Goal: Complete application form

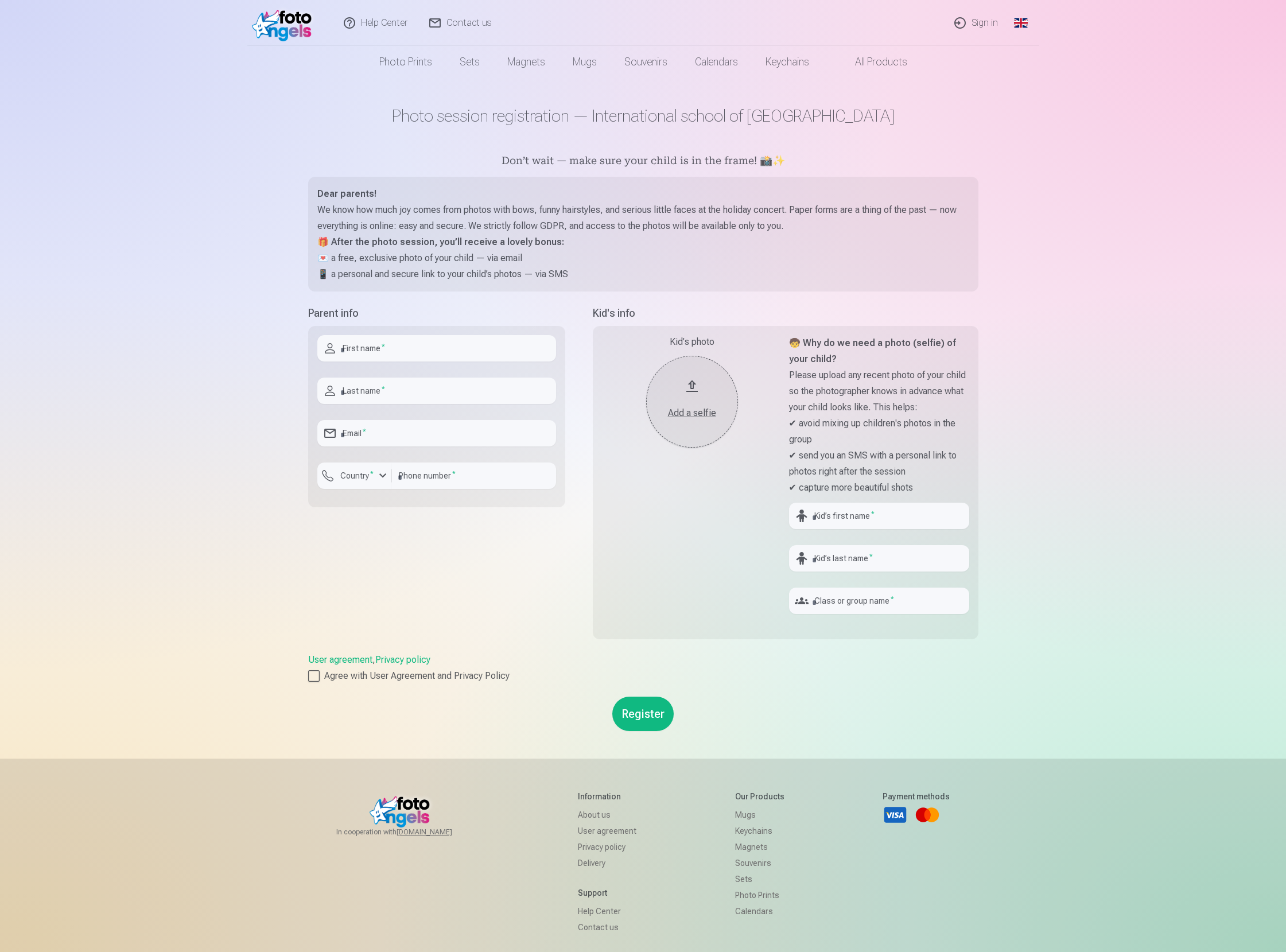
click at [379, 471] on div "button" at bounding box center [382, 475] width 14 height 14
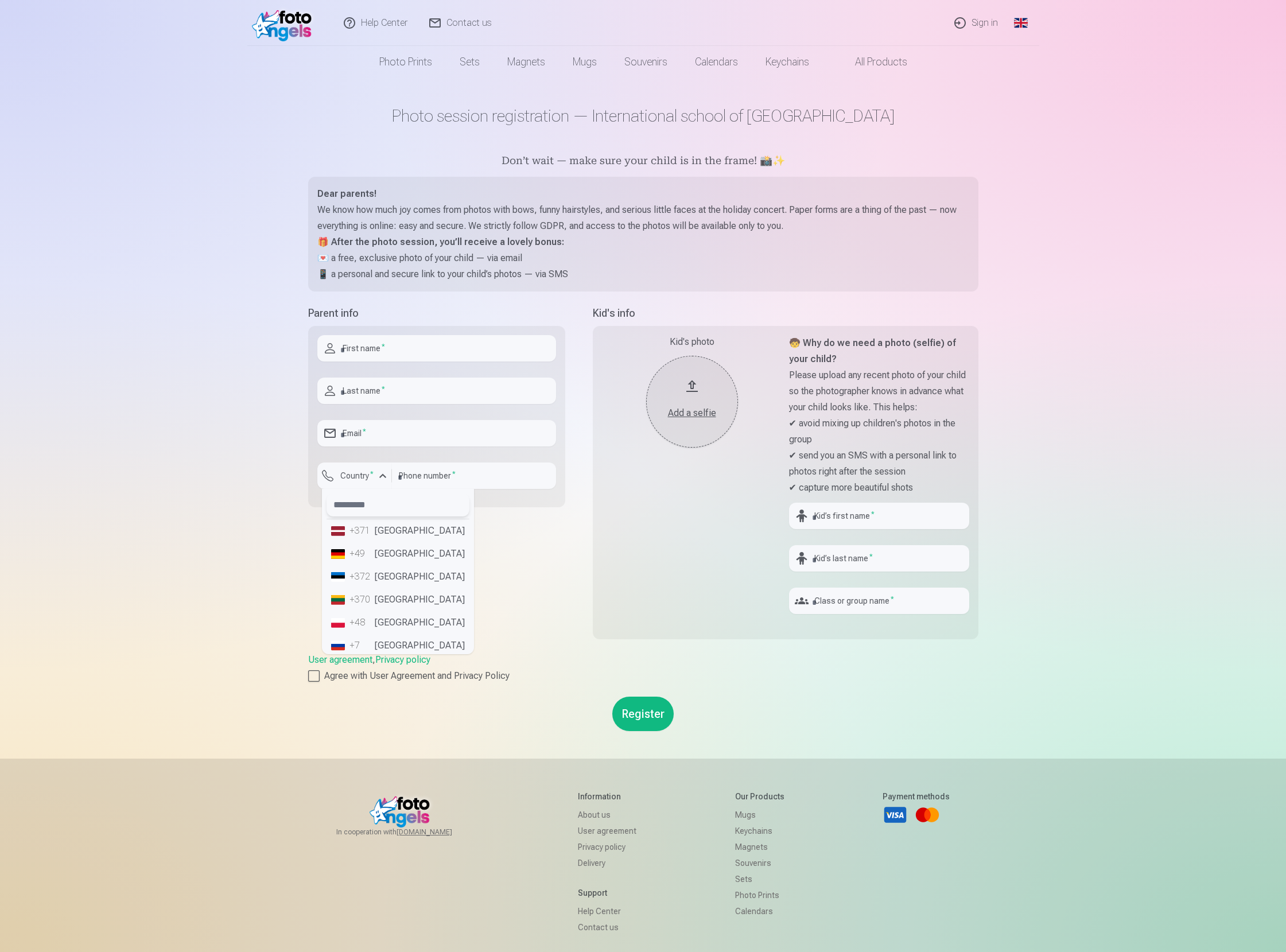
click at [362, 504] on input "text" at bounding box center [398, 505] width 143 height 23
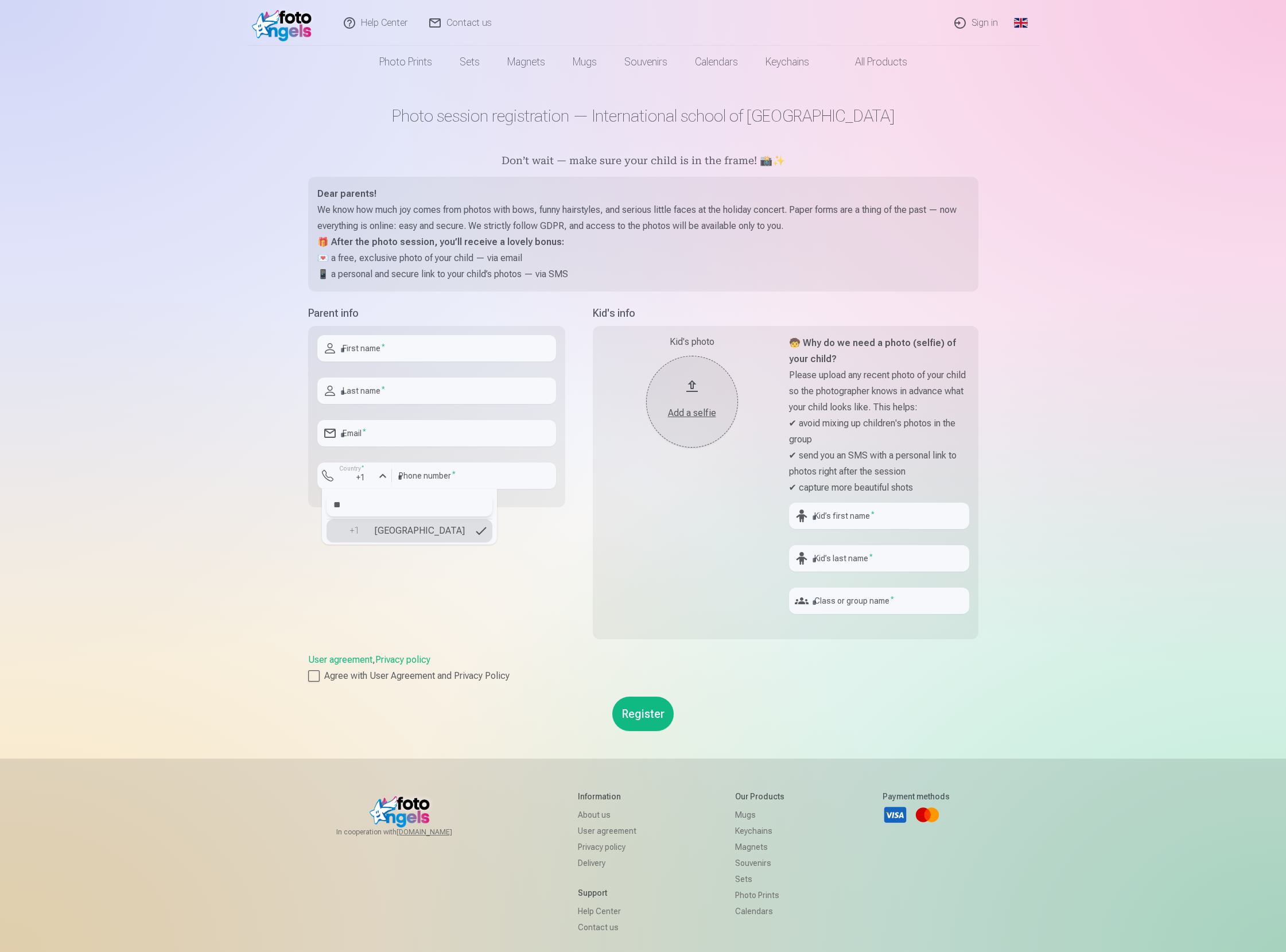
type input "**"
click at [1028, 33] on link "Global" at bounding box center [1021, 22] width 23 height 45
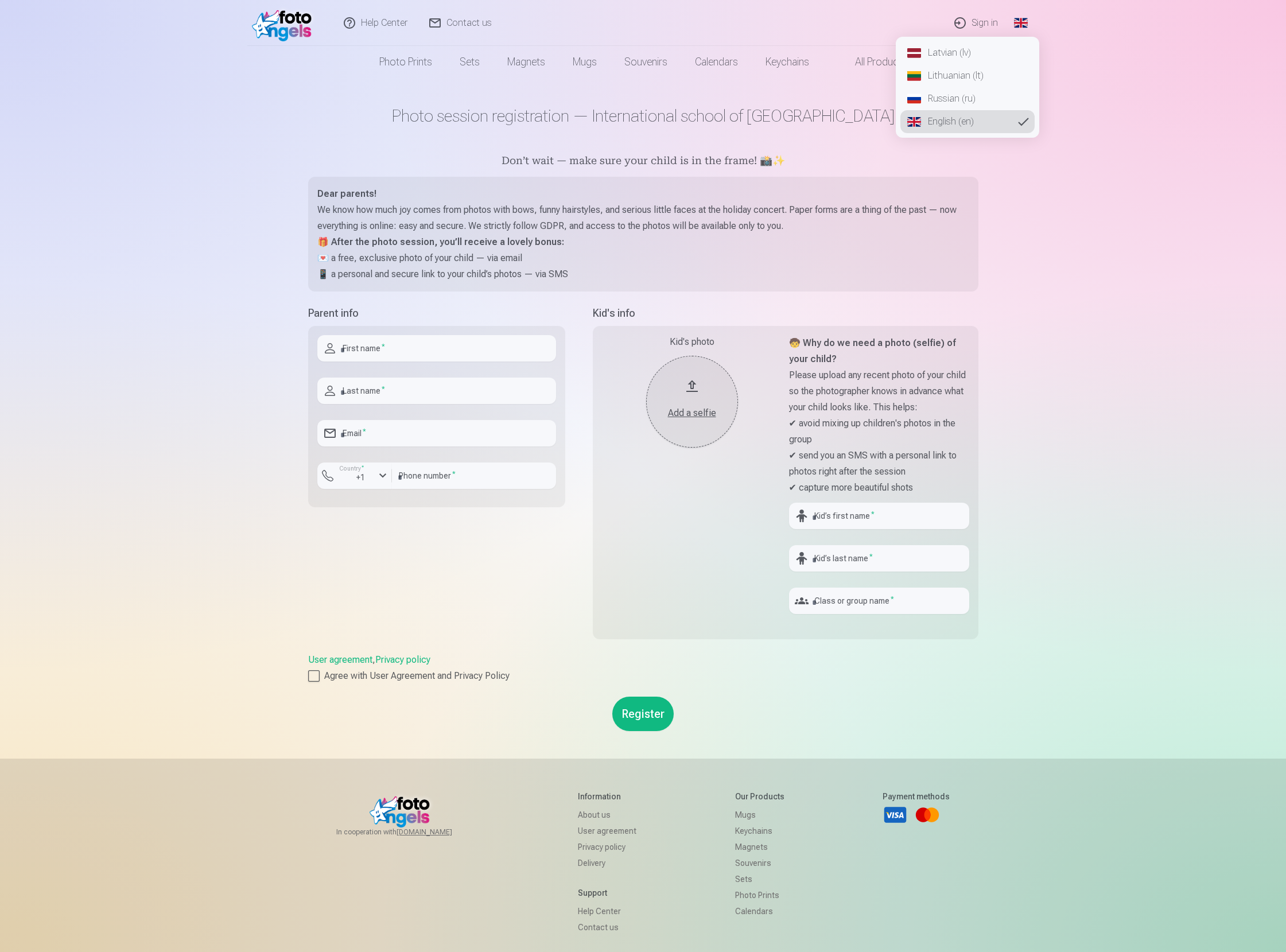
click at [990, 62] on link "Latvian (lv)" at bounding box center [967, 53] width 135 height 23
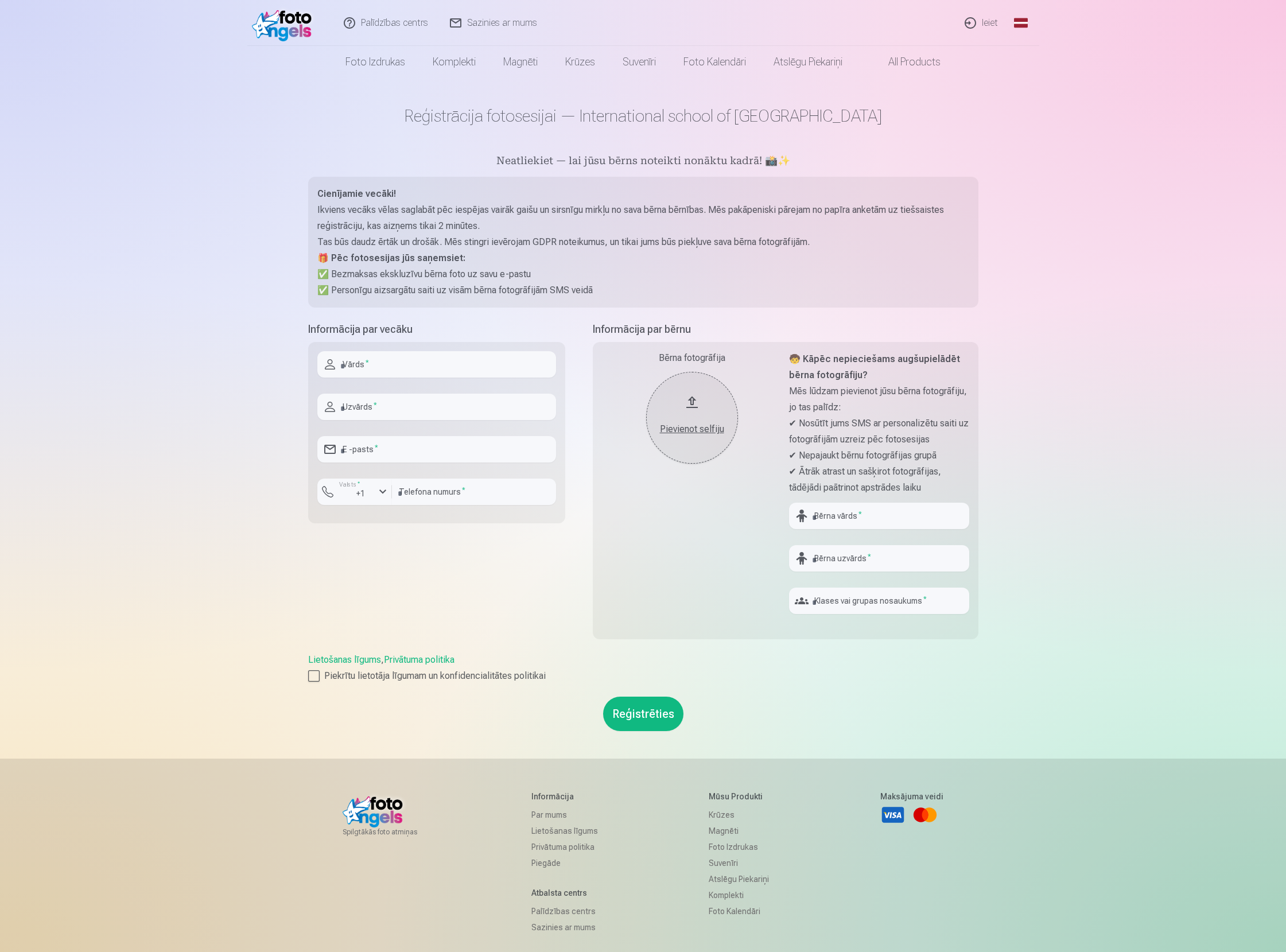
click at [366, 496] on div "+1" at bounding box center [357, 494] width 34 height 11
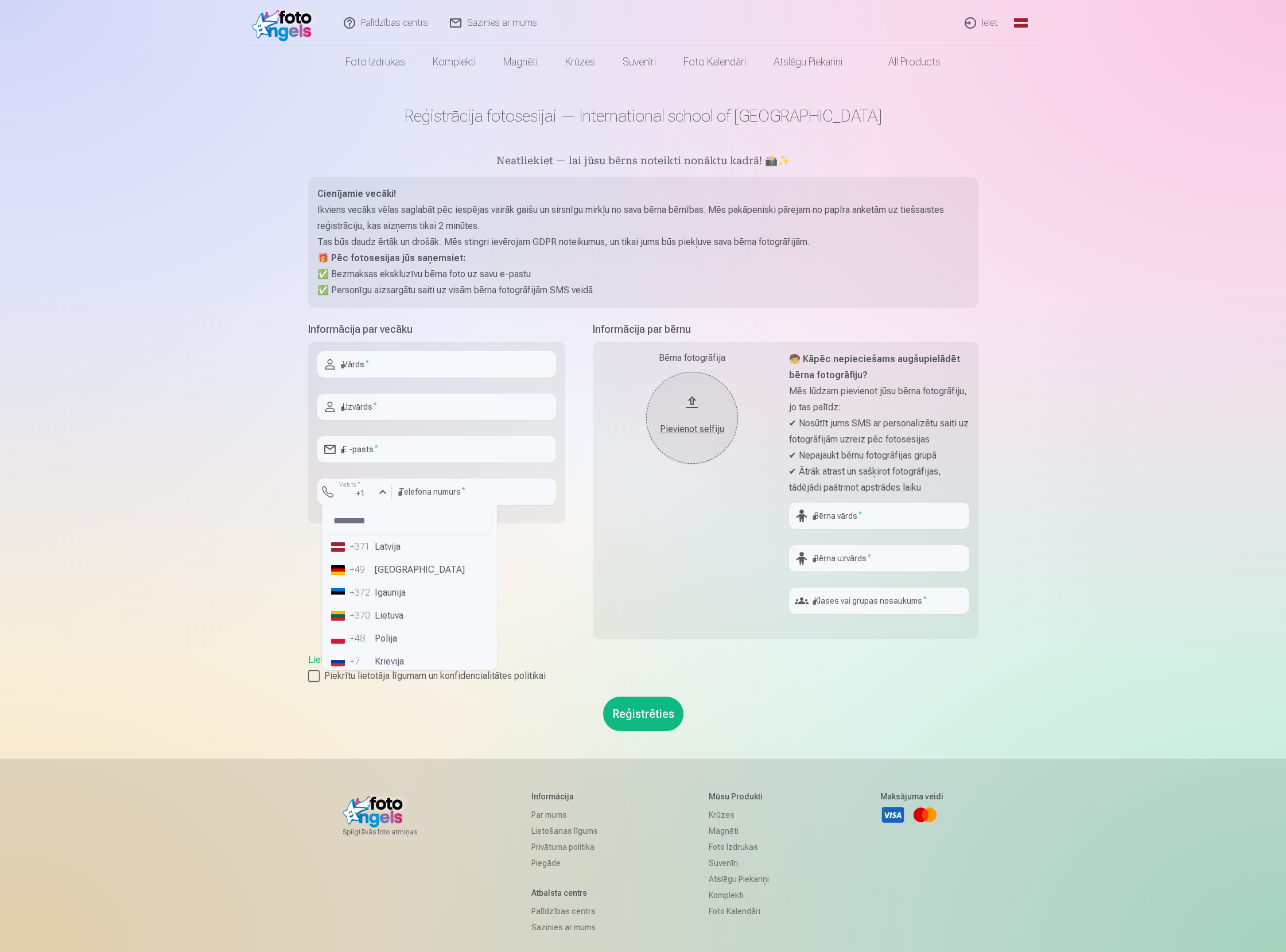
scroll to position [668, 0]
click at [983, 22] on link "Ieiet" at bounding box center [981, 22] width 55 height 45
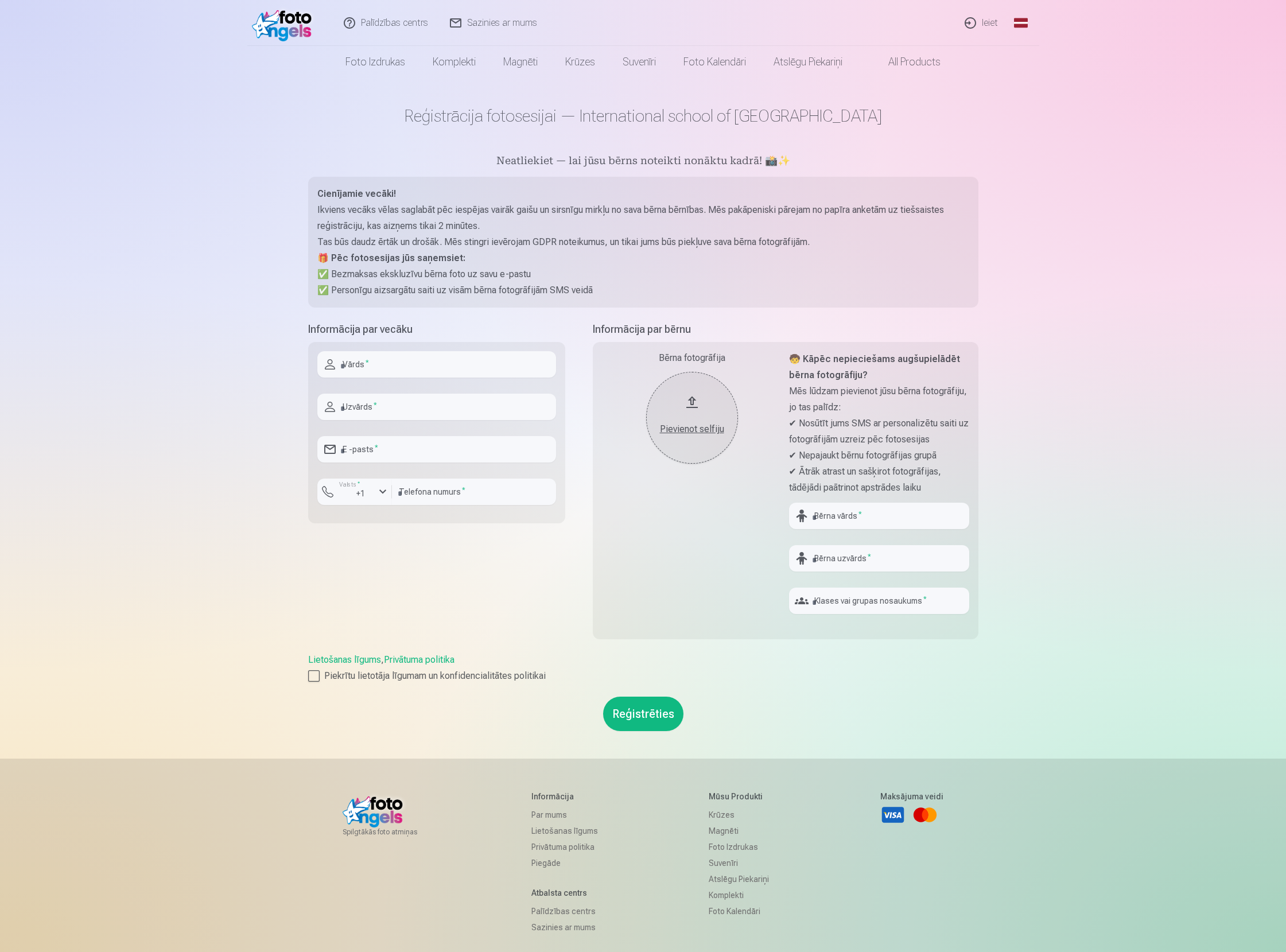
click at [1022, 21] on link "Global" at bounding box center [1021, 22] width 23 height 45
click at [942, 122] on link "English (en)" at bounding box center [967, 122] width 135 height 23
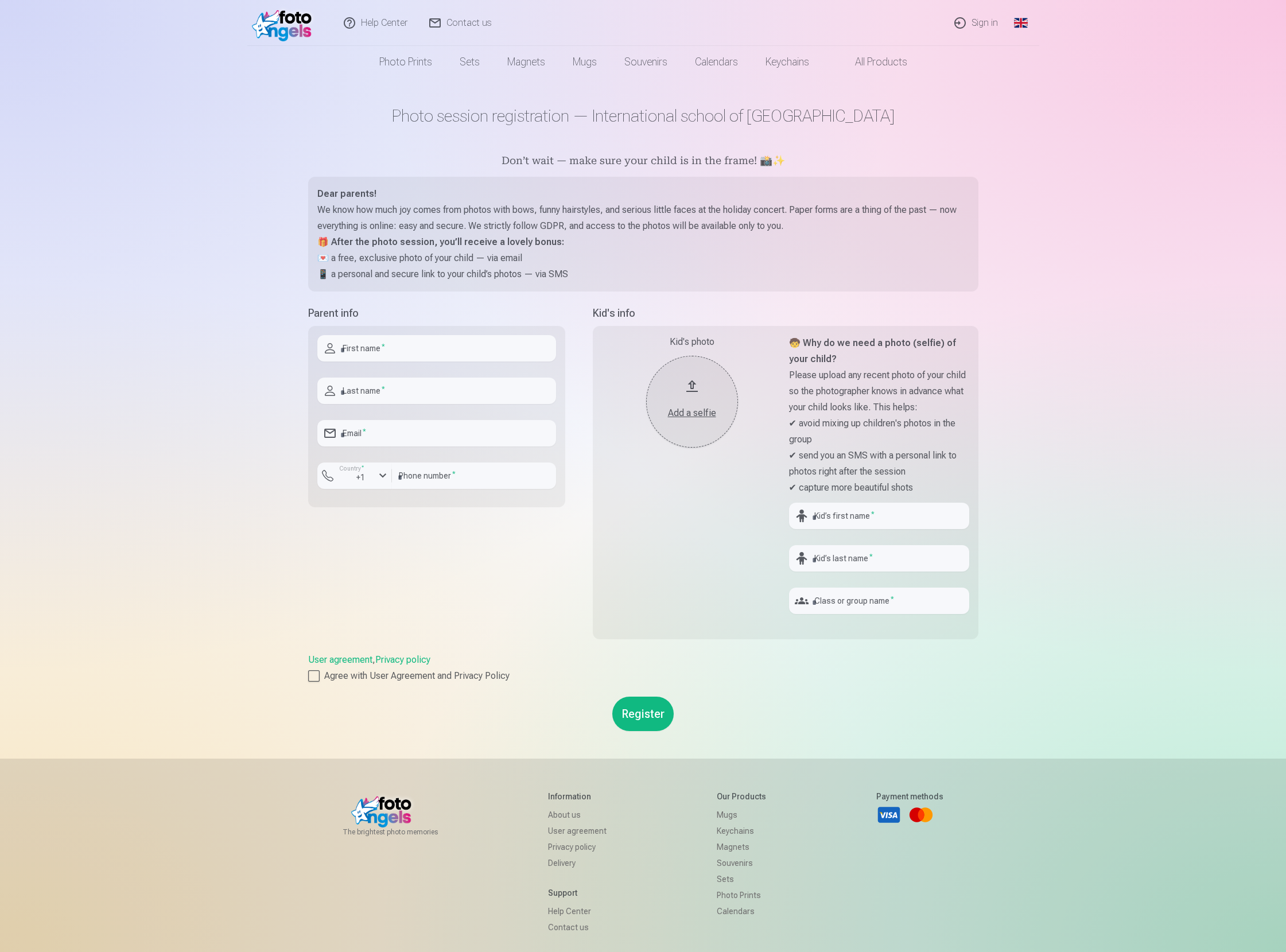
click at [370, 480] on div "+1" at bounding box center [357, 477] width 34 height 11
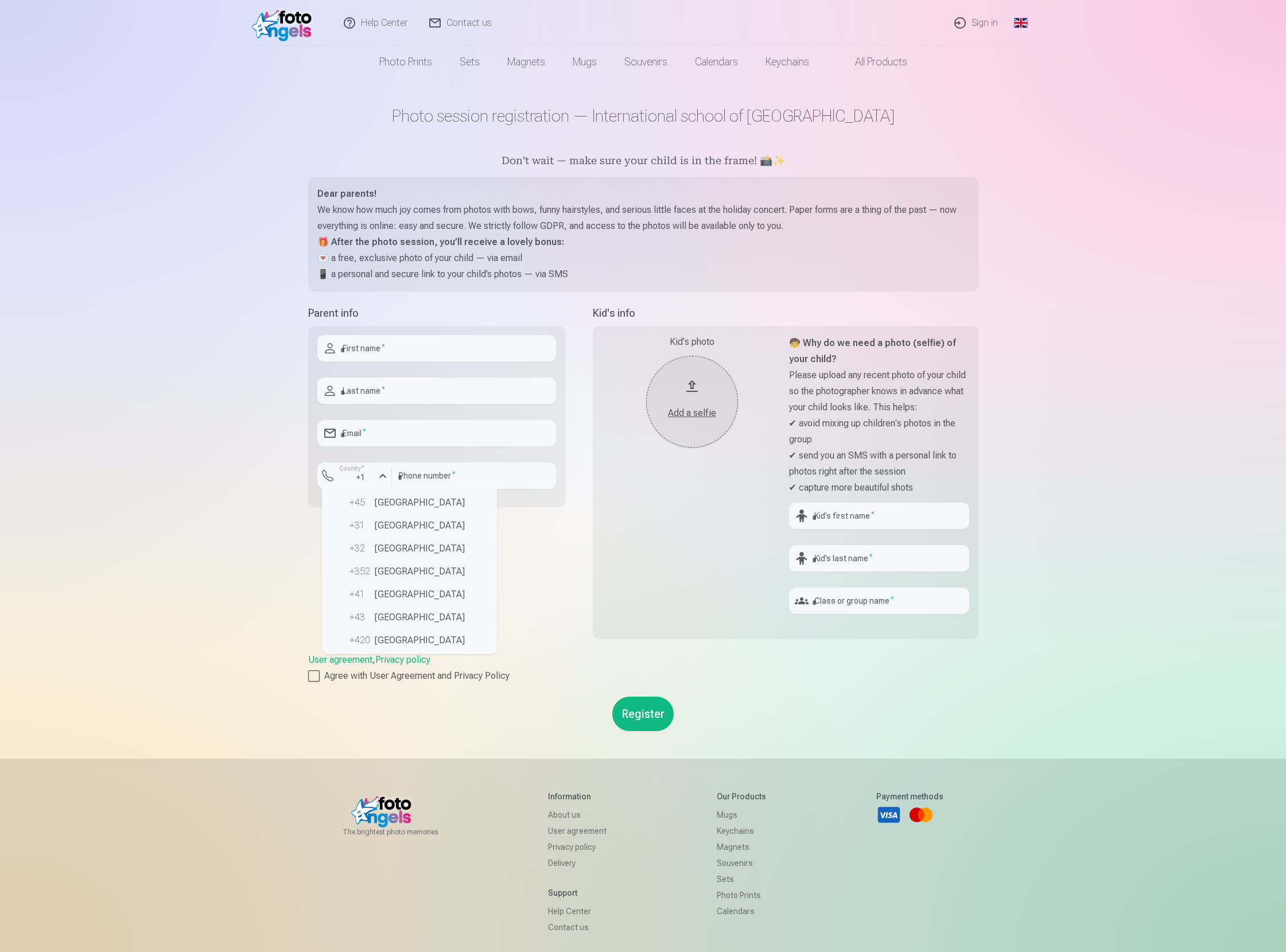
scroll to position [577, 0]
click at [400, 573] on li "+385 [GEOGRAPHIC_DATA]" at bounding box center [409, 572] width 166 height 23
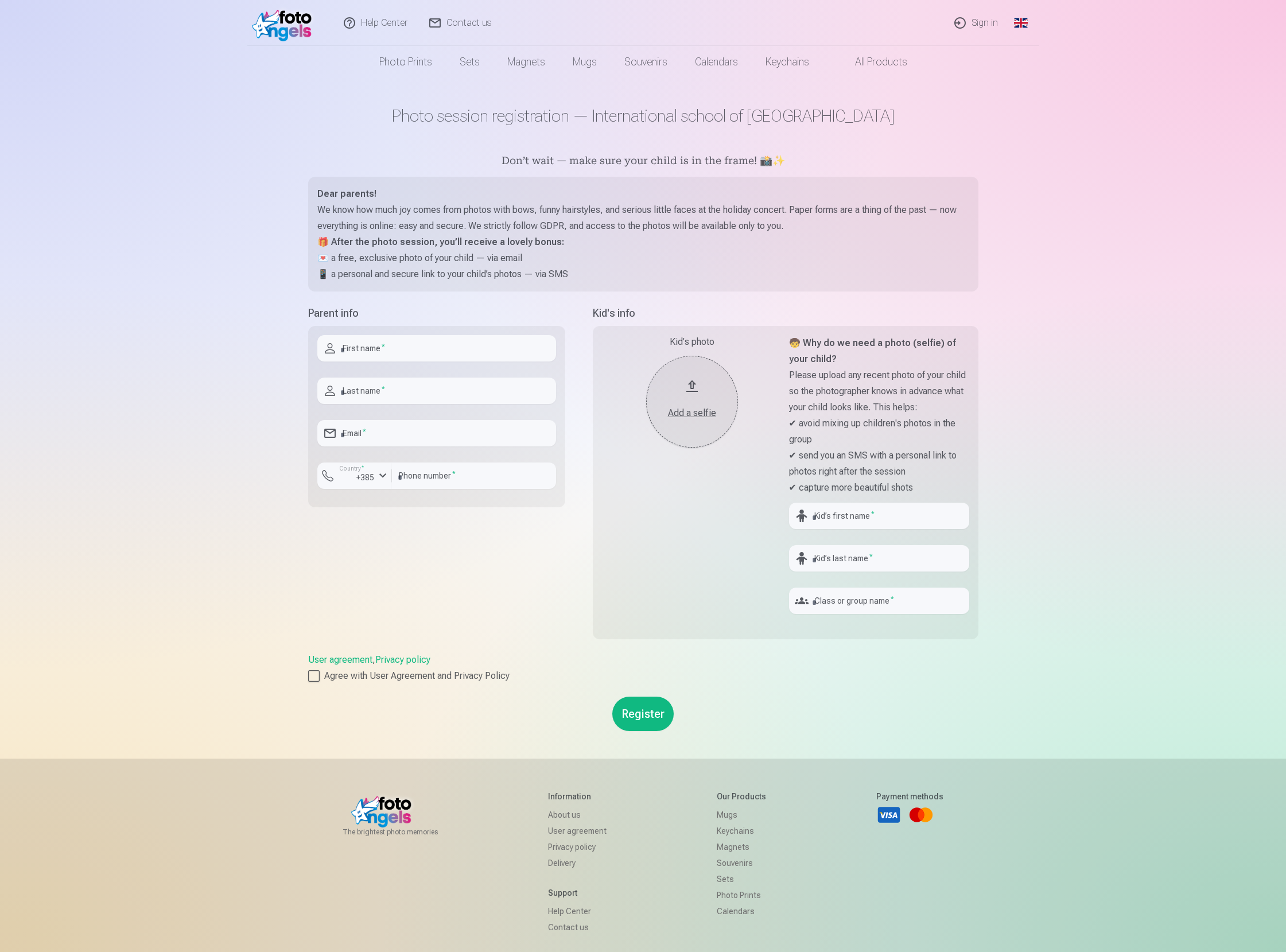
click at [377, 482] on div "button" at bounding box center [382, 475] width 14 height 14
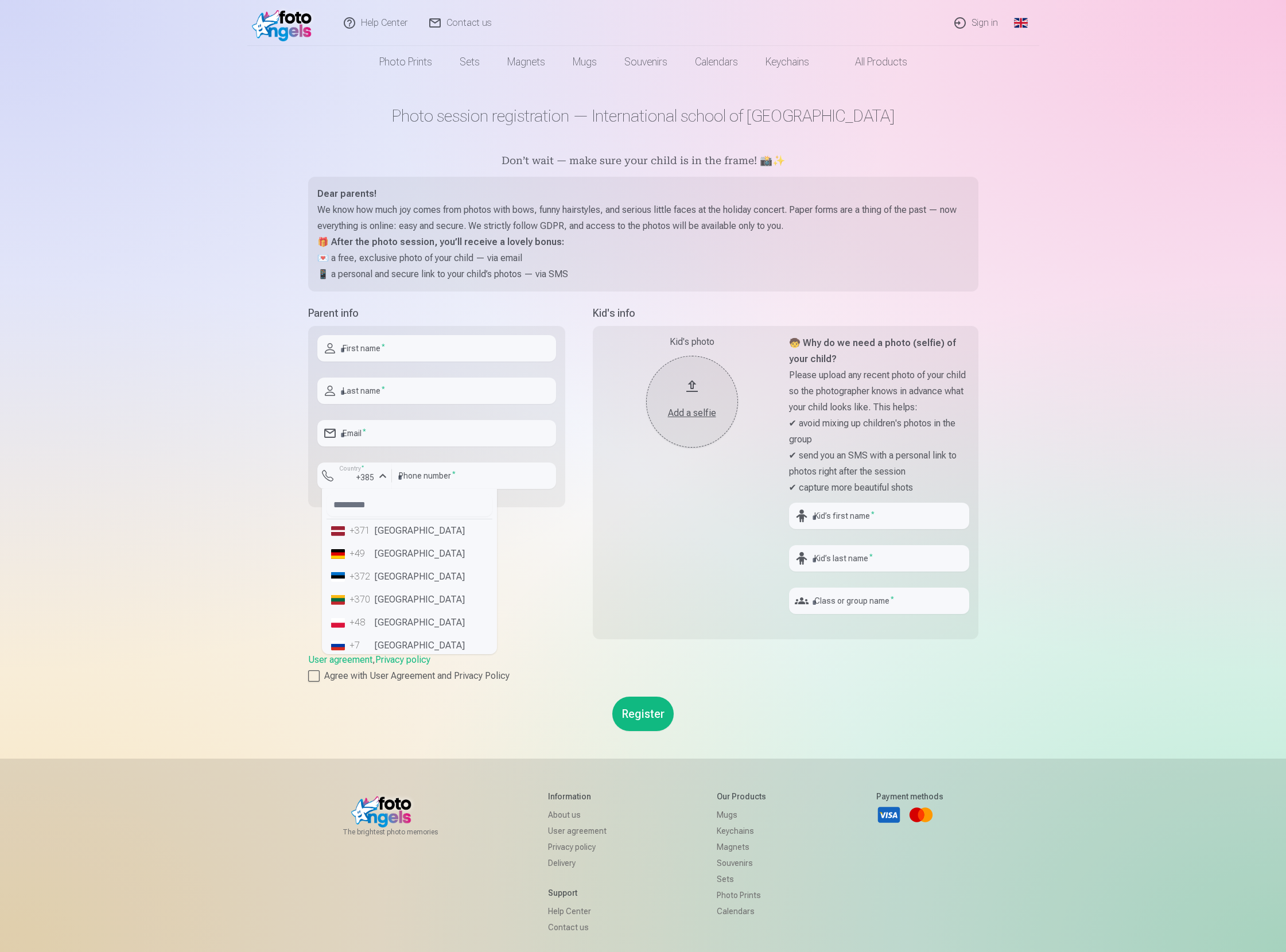
scroll to position [0, 0]
click at [362, 506] on input "text" at bounding box center [409, 505] width 166 height 23
click at [255, 528] on div "Help Center Contact us Sign in Global Latvian (lv) Lithuanian (lt) Russian (ru)…" at bounding box center [643, 537] width 1286 height 1074
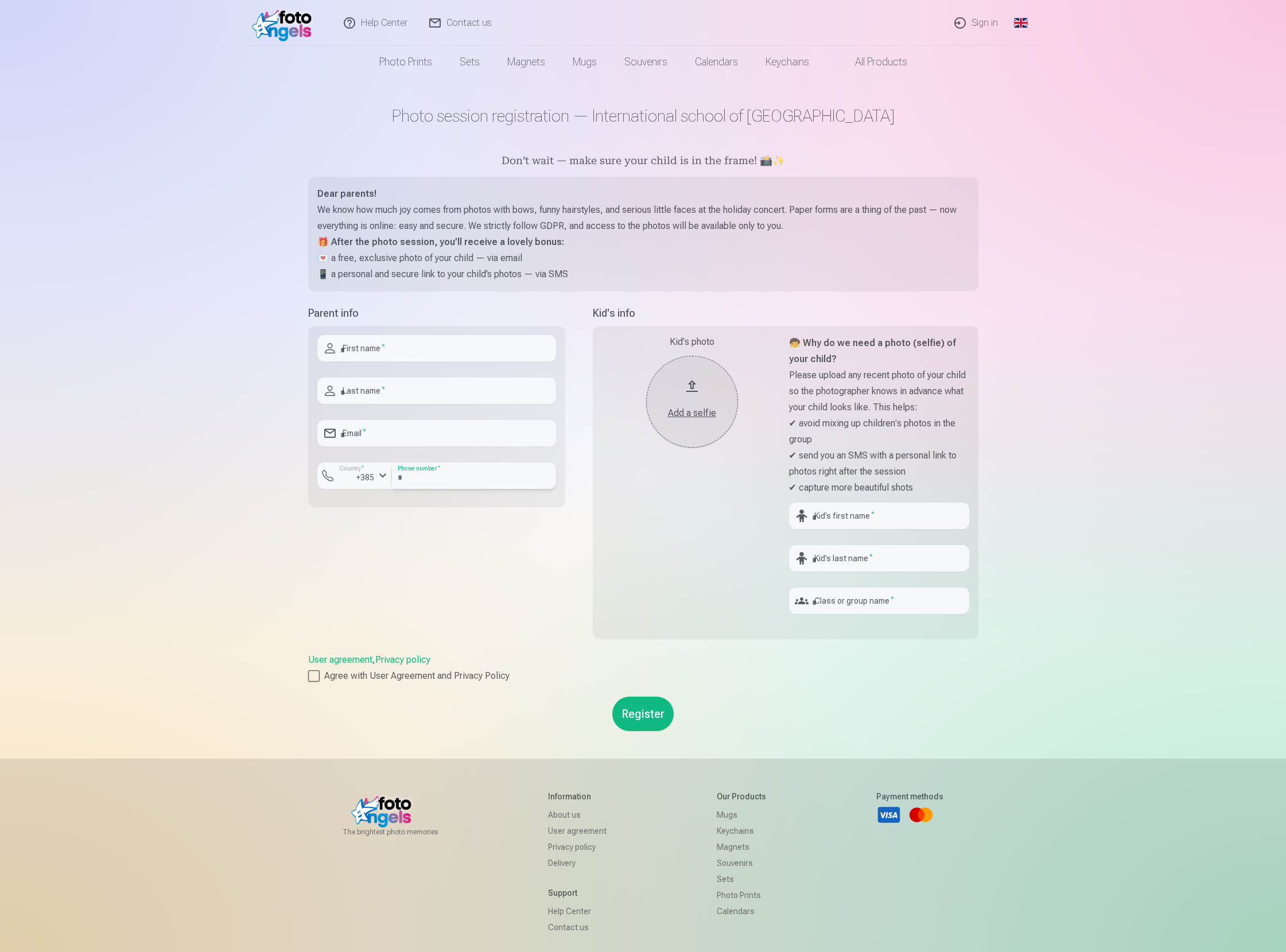
click at [392, 475] on input "number" at bounding box center [473, 475] width 164 height 26
click at [379, 476] on div "button" at bounding box center [382, 475] width 14 height 14
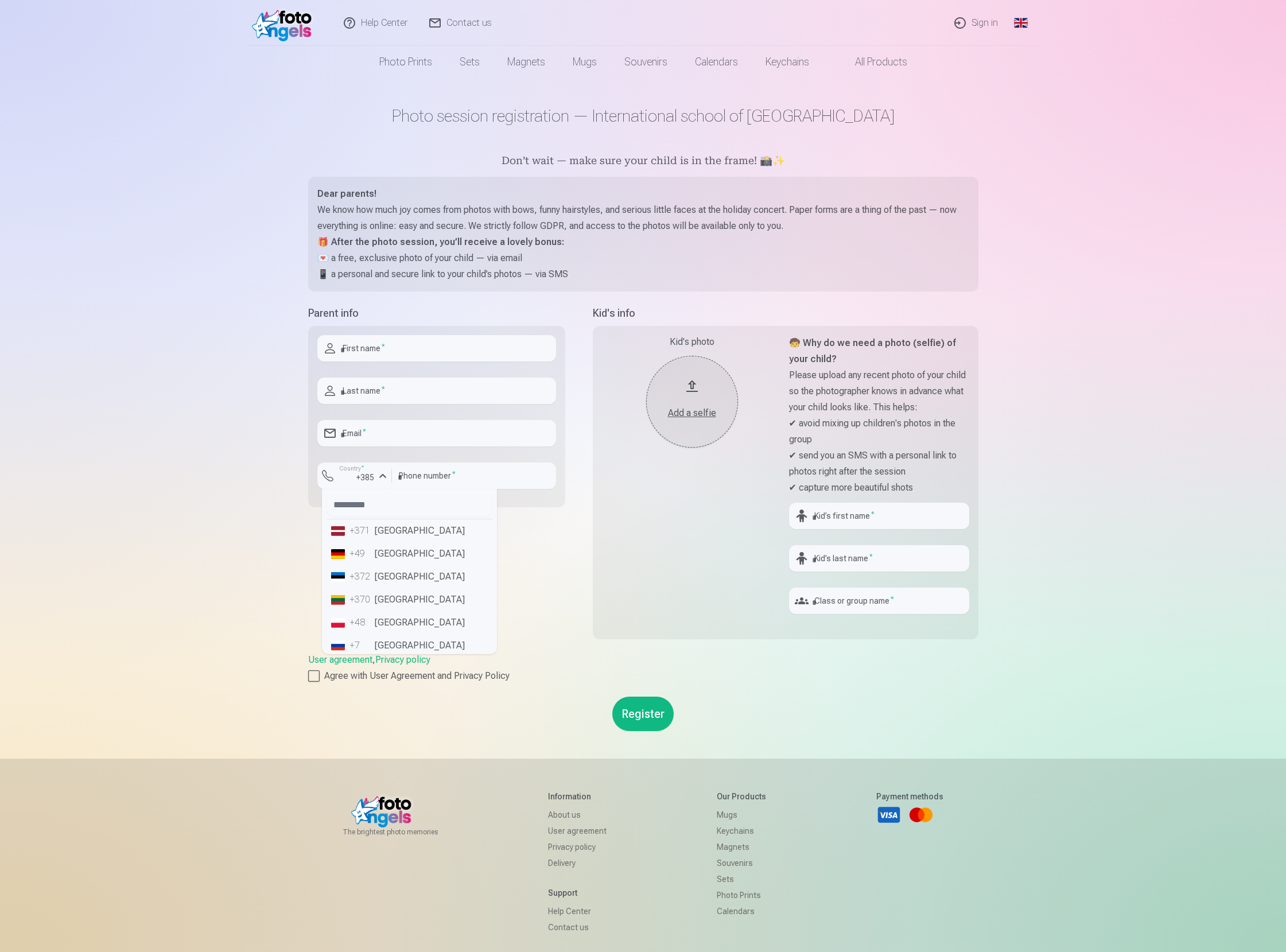
click at [234, 530] on div "Help Center Contact us Sign in Global Latvian (lv) Lithuanian (lt) Russian (ru)…" at bounding box center [643, 537] width 1286 height 1074
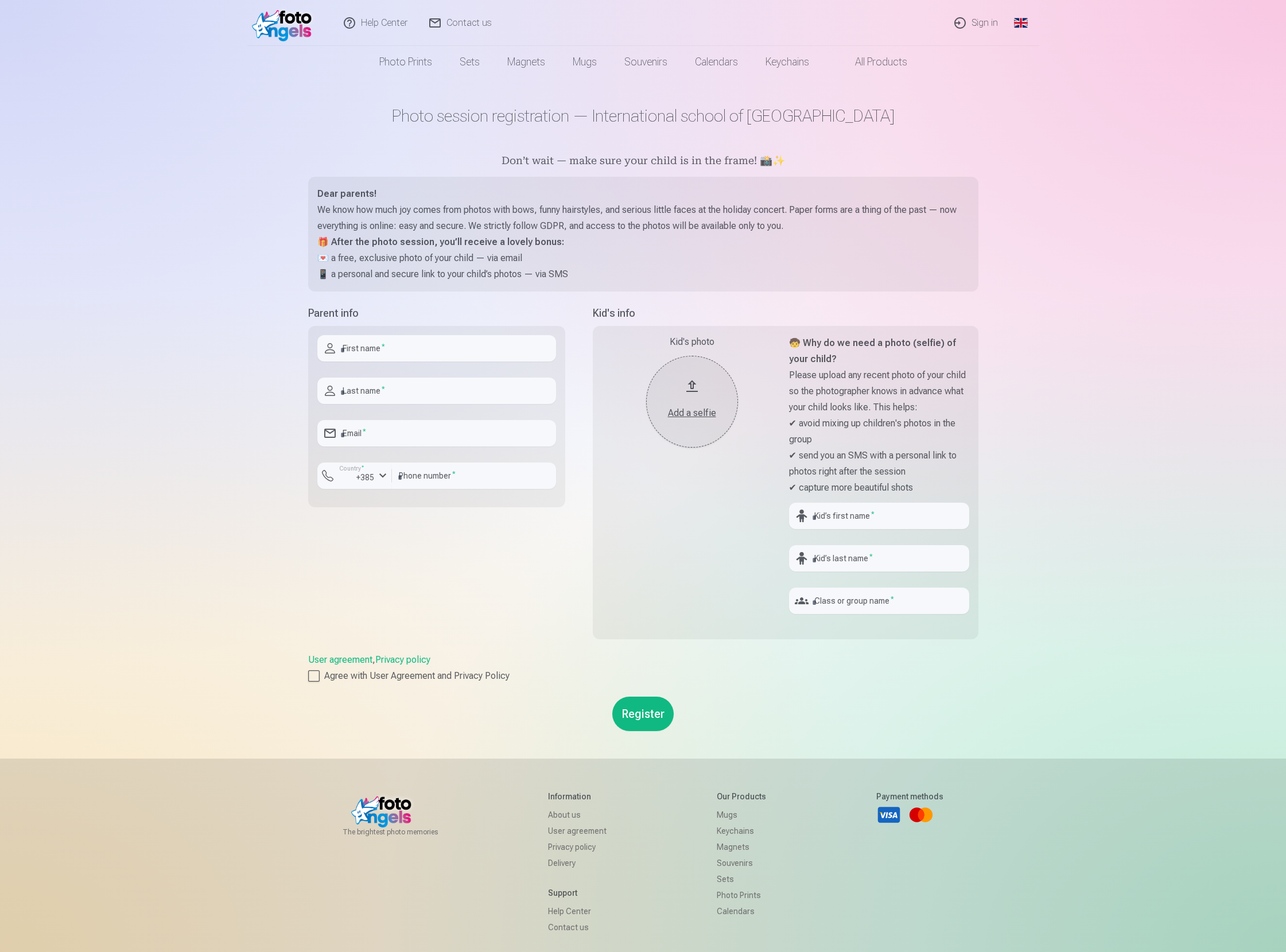
click at [372, 474] on div "+385" at bounding box center [357, 477] width 34 height 11
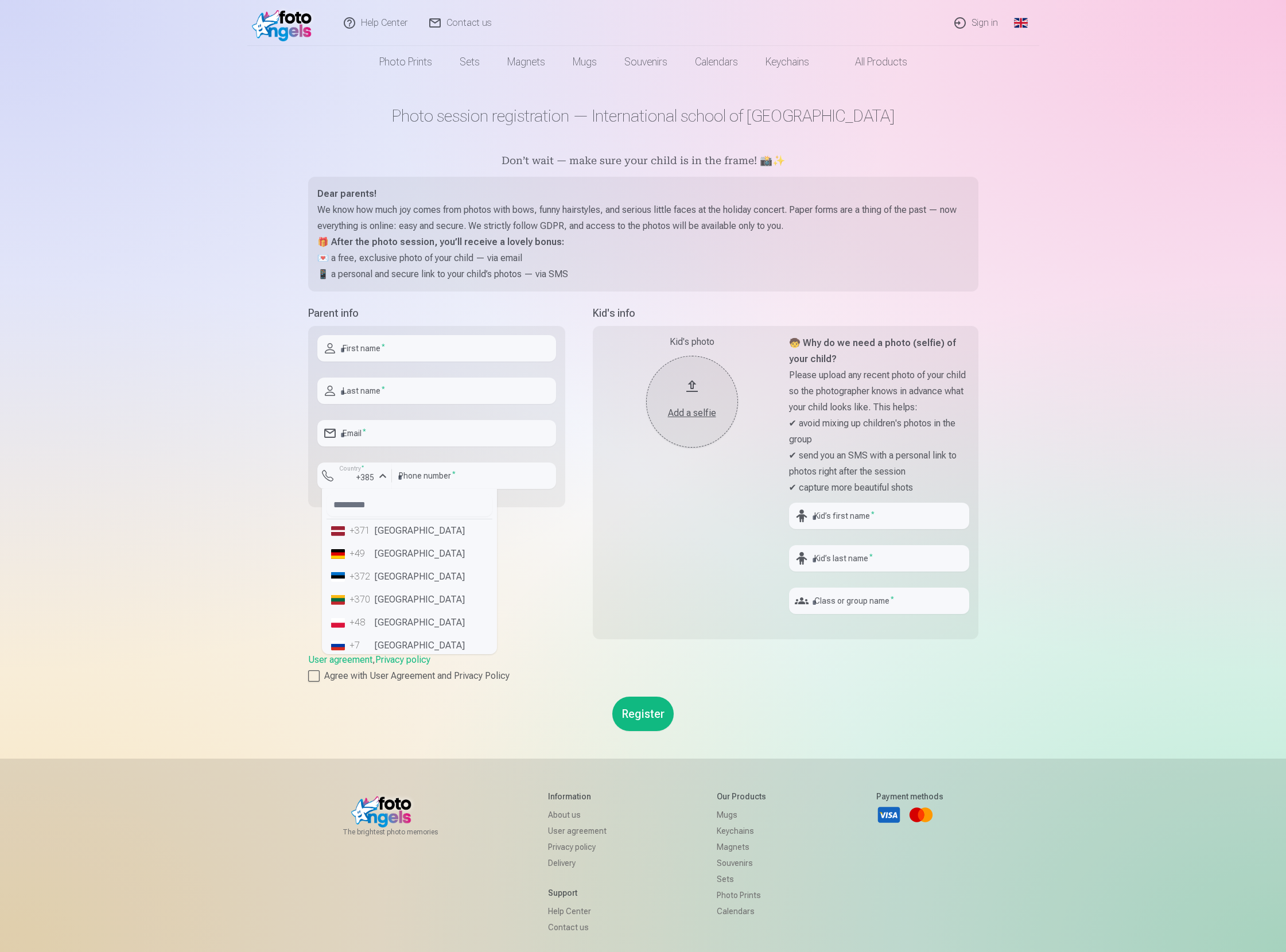
click at [379, 527] on li "+371 [GEOGRAPHIC_DATA]" at bounding box center [409, 531] width 166 height 23
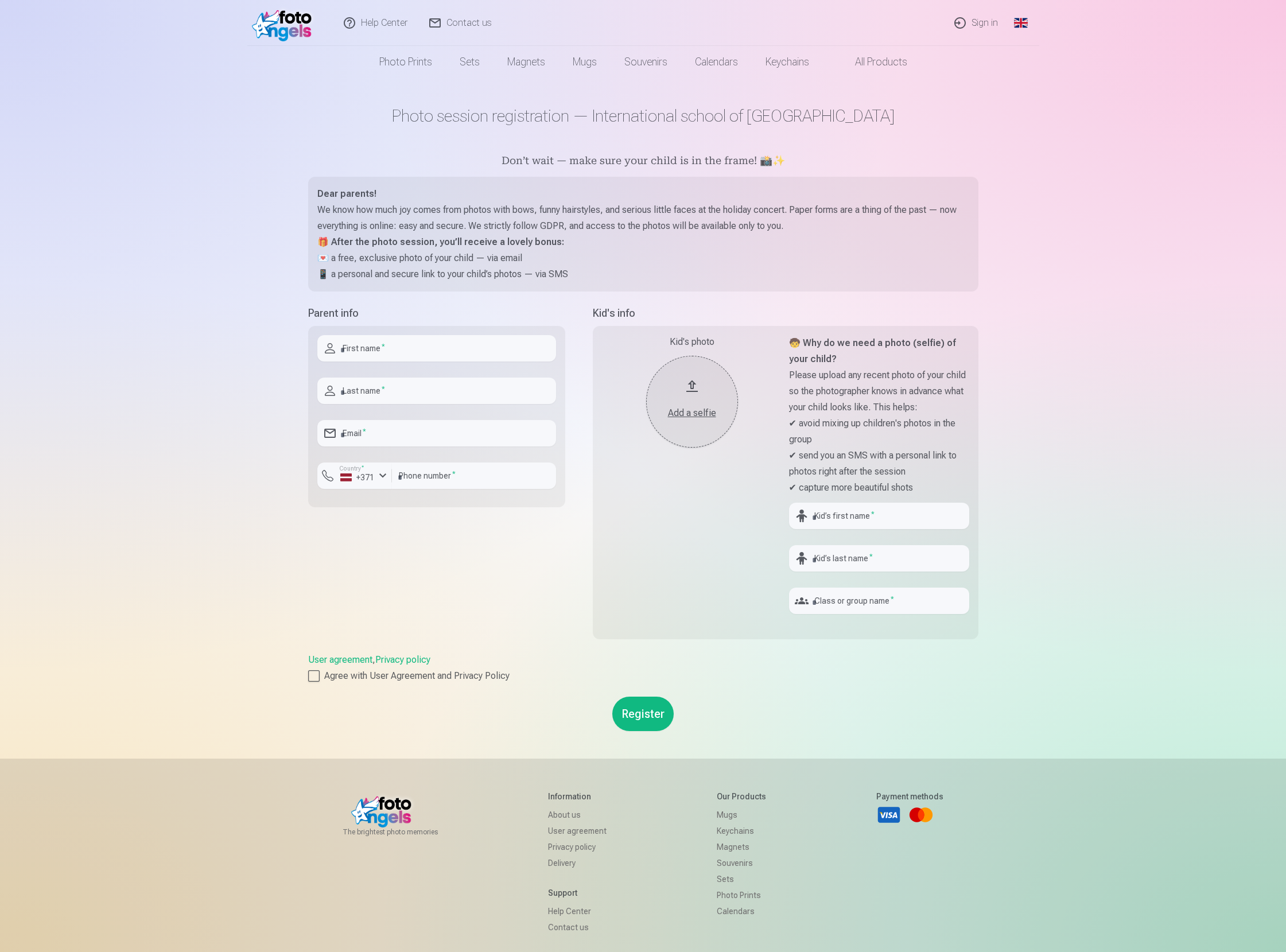
click at [291, 521] on div "Help Center Contact us Sign in Global Latvian (lv) Lithuanian (lt) Russian (ru)…" at bounding box center [643, 537] width 1286 height 1074
click at [382, 479] on div "button" at bounding box center [382, 475] width 14 height 14
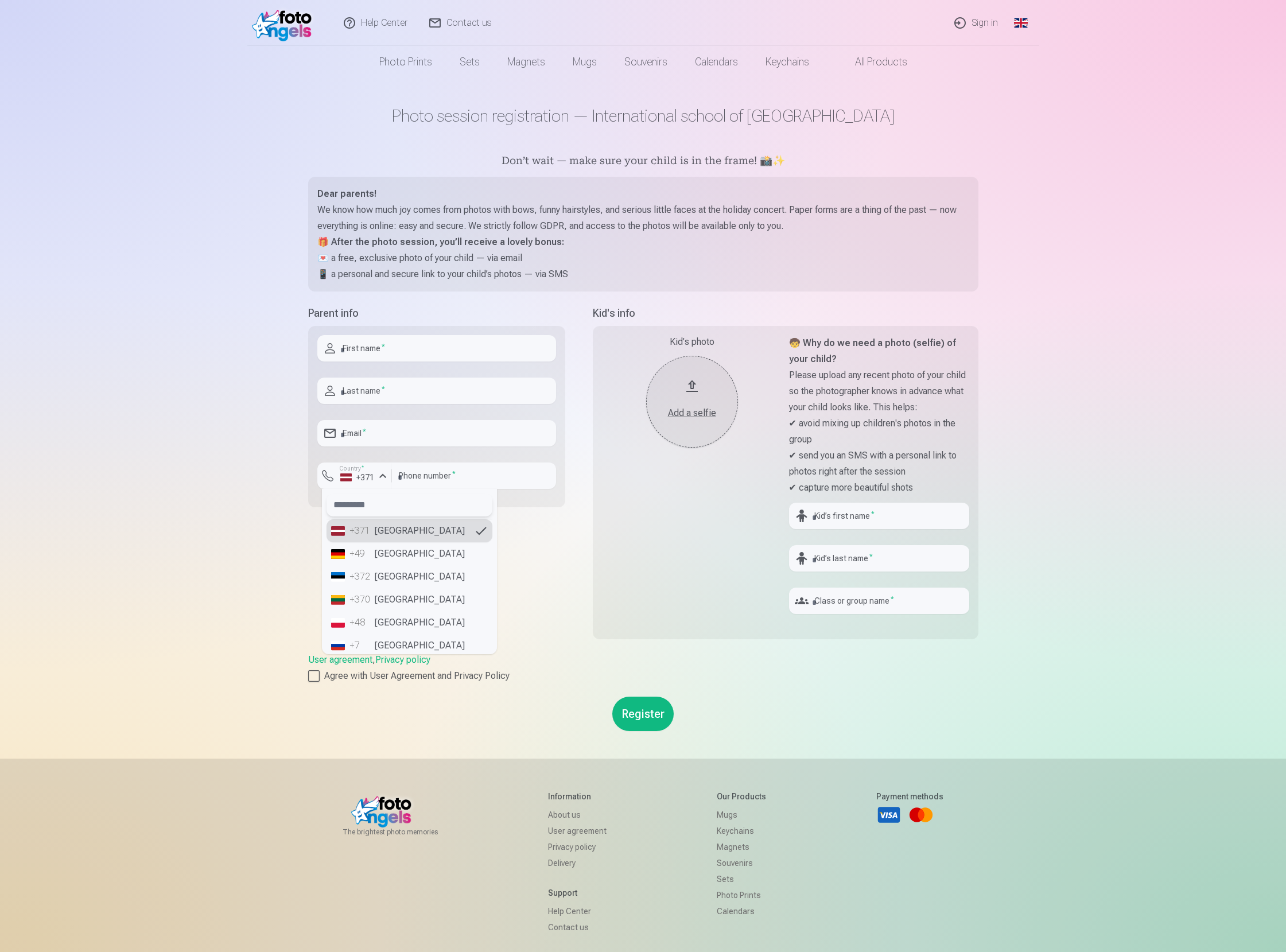
click at [363, 509] on input "text" at bounding box center [409, 505] width 166 height 23
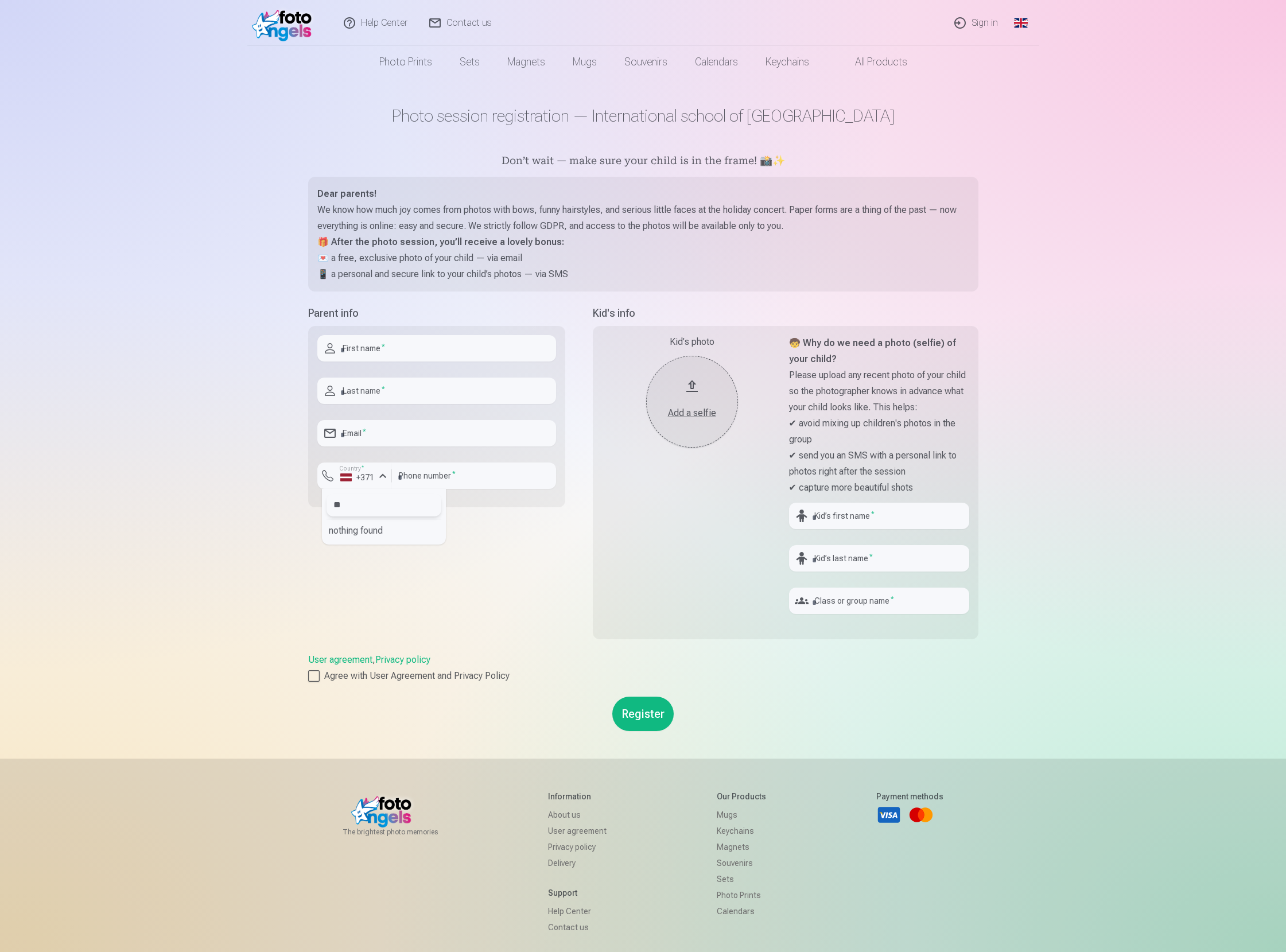
type input "*"
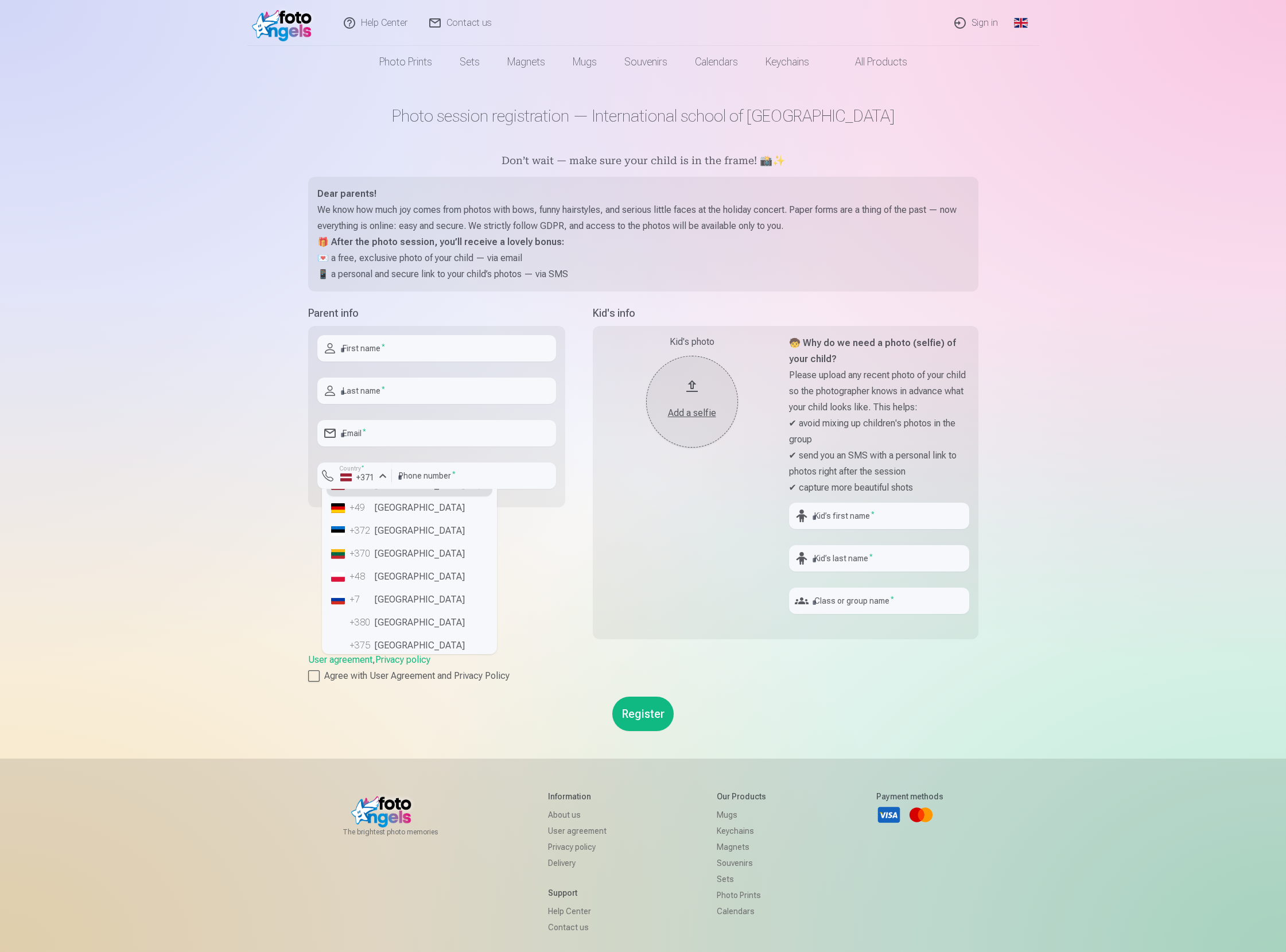
scroll to position [56, 0]
click at [212, 580] on div "Help Center Contact us Sign in Global Latvian (lv) Lithuanian (lt) Russian (ru)…" at bounding box center [643, 537] width 1286 height 1074
